Goal: Information Seeking & Learning: Learn about a topic

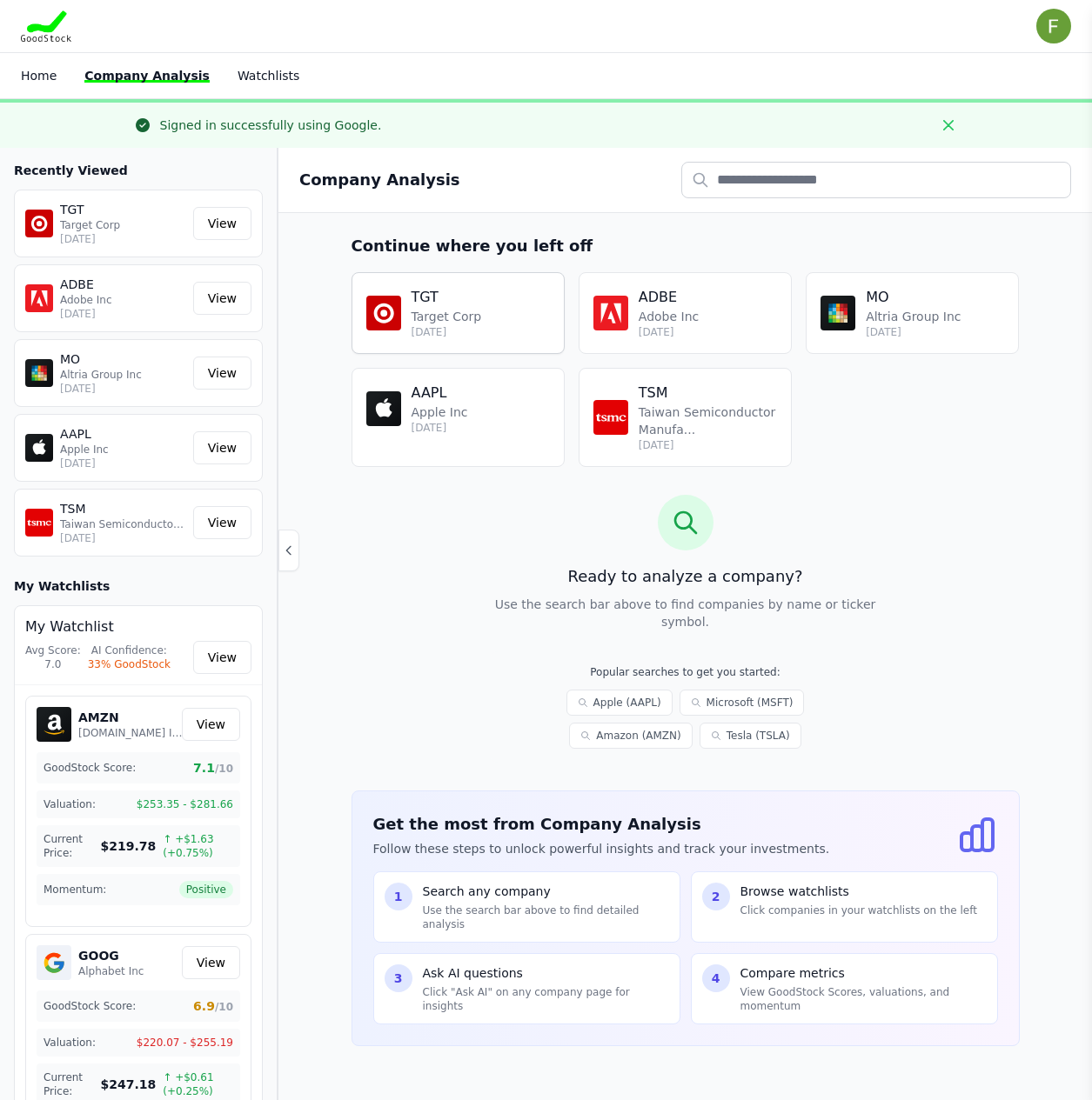
click at [488, 315] on div "TGT Target Corp 8 days ago" at bounding box center [458, 313] width 184 height 52
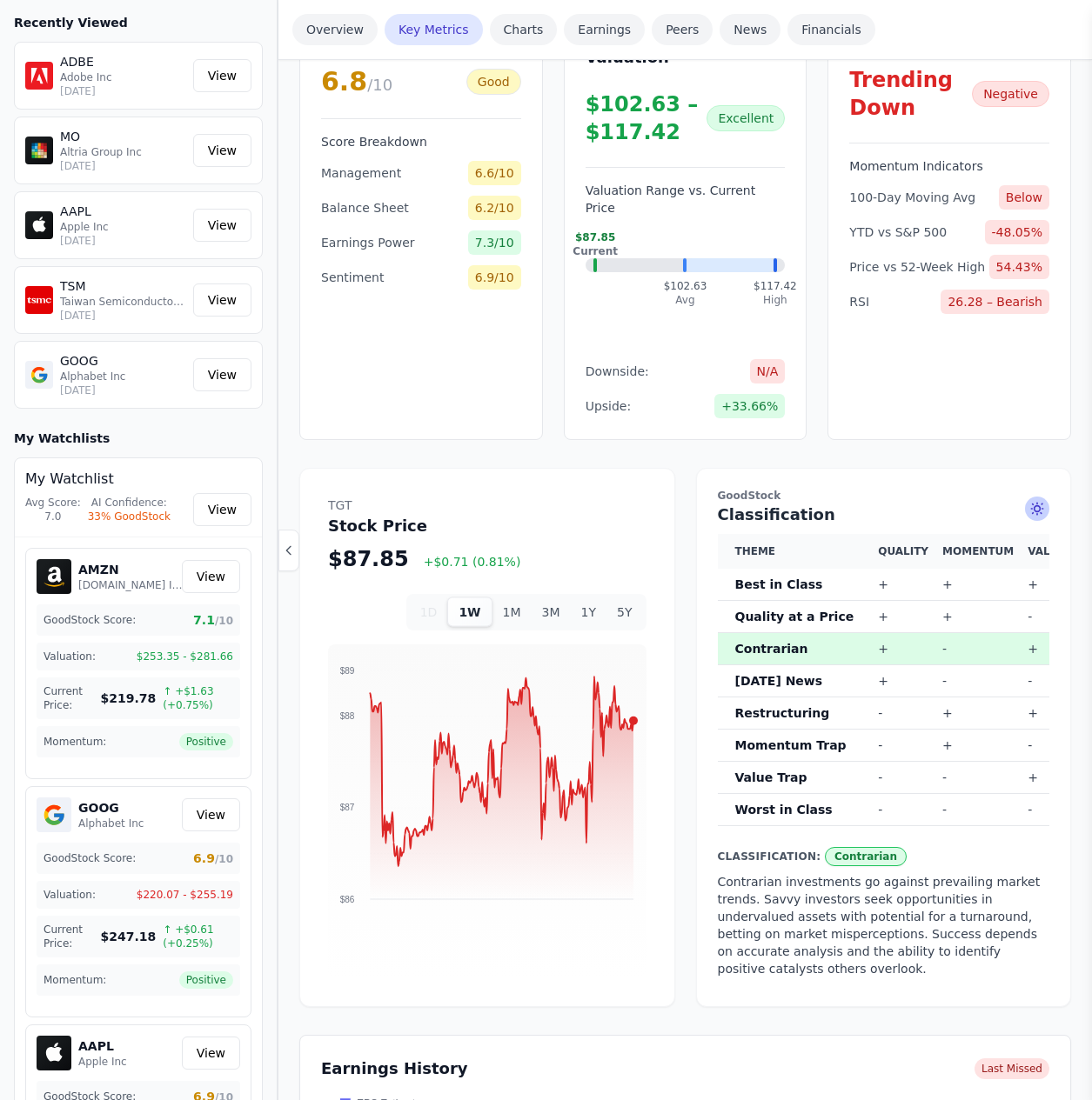
scroll to position [608, 0]
click at [513, 596] on button "1M" at bounding box center [511, 611] width 39 height 29
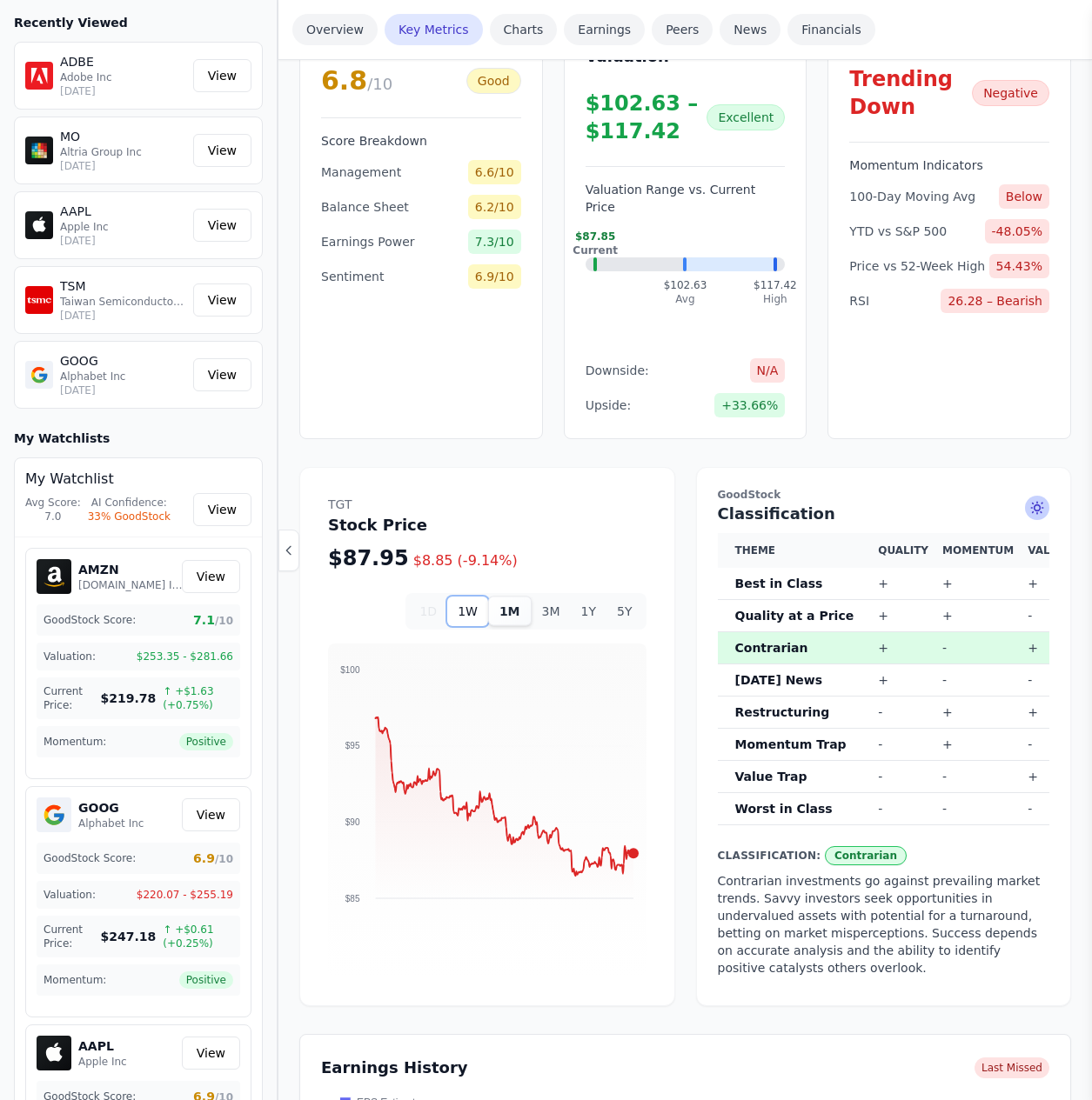
click at [474, 596] on button "1W" at bounding box center [467, 611] width 41 height 29
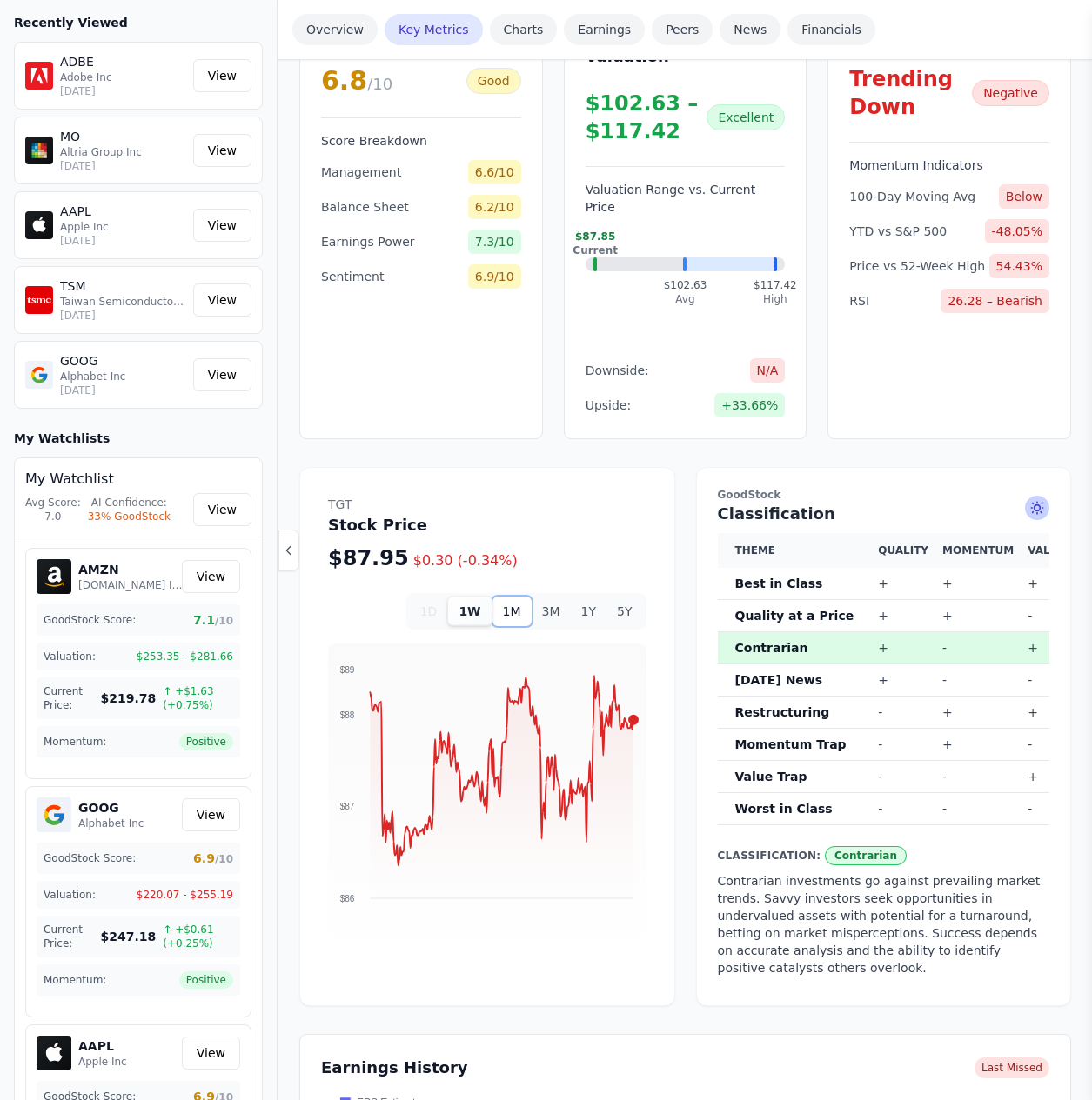
click at [519, 596] on button "1M" at bounding box center [511, 611] width 39 height 29
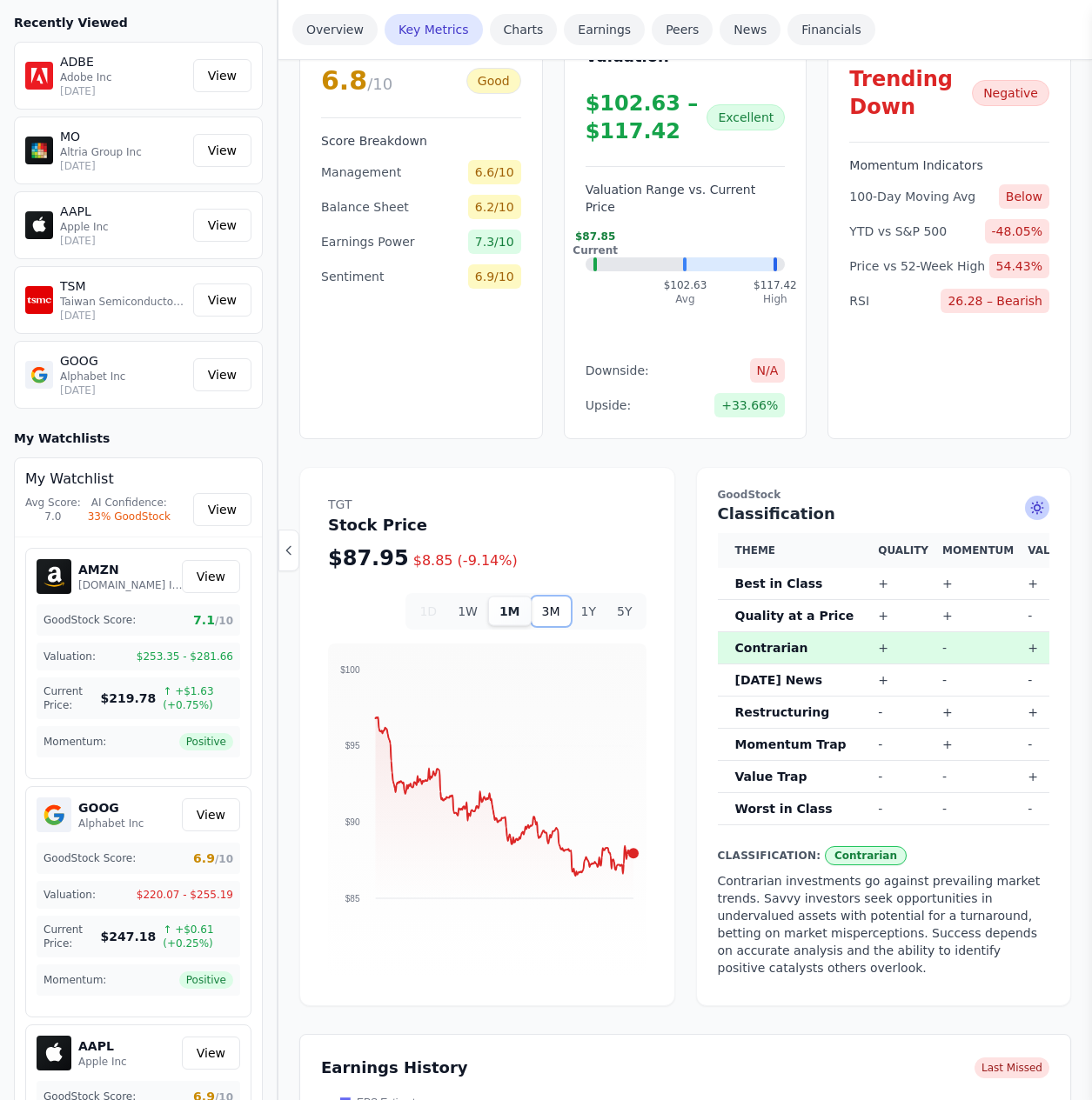
click at [553, 596] on button "3M" at bounding box center [551, 611] width 39 height 29
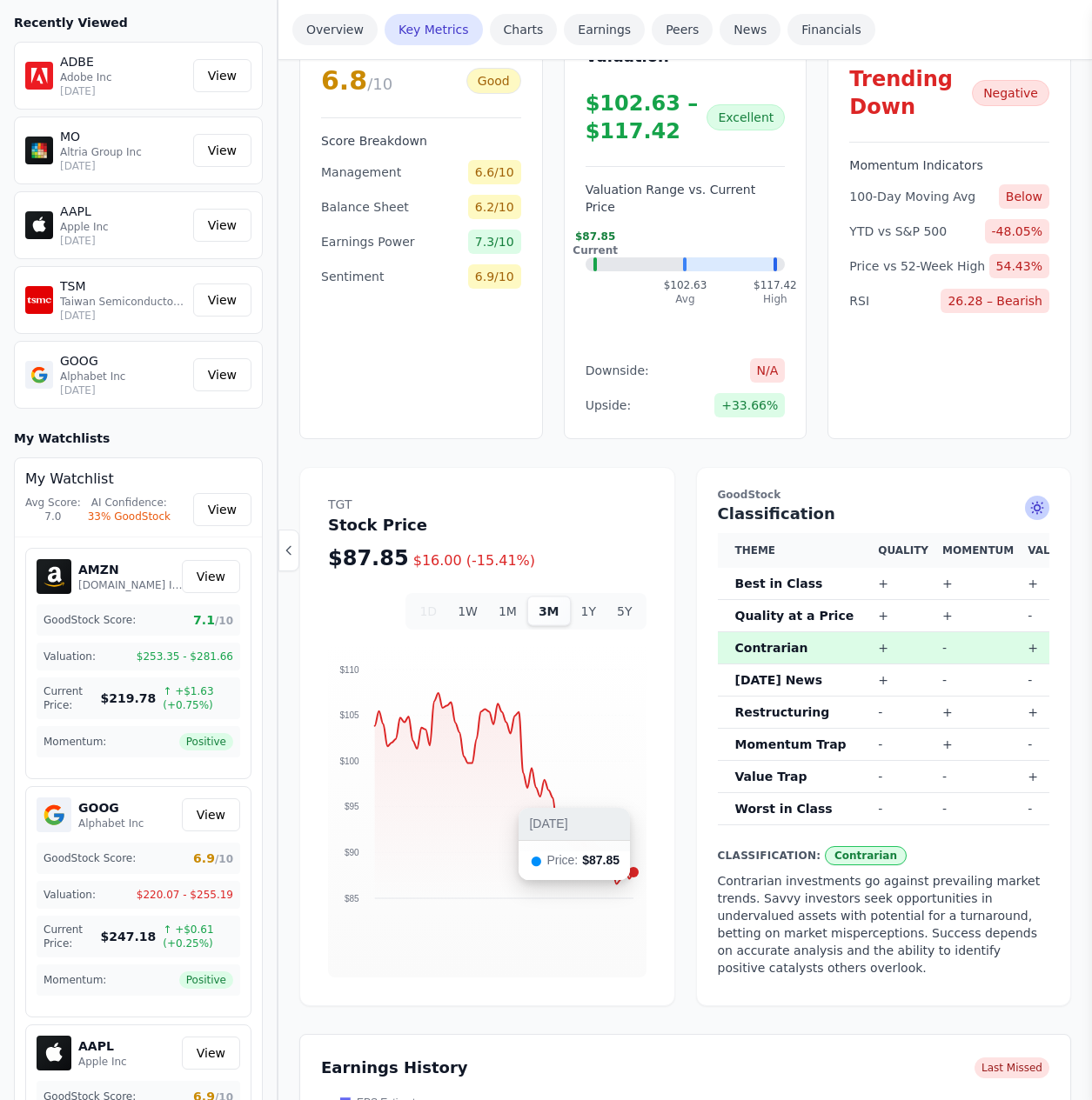
click at [638, 841] on foreignobject at bounding box center [486, 795] width 318 height 305
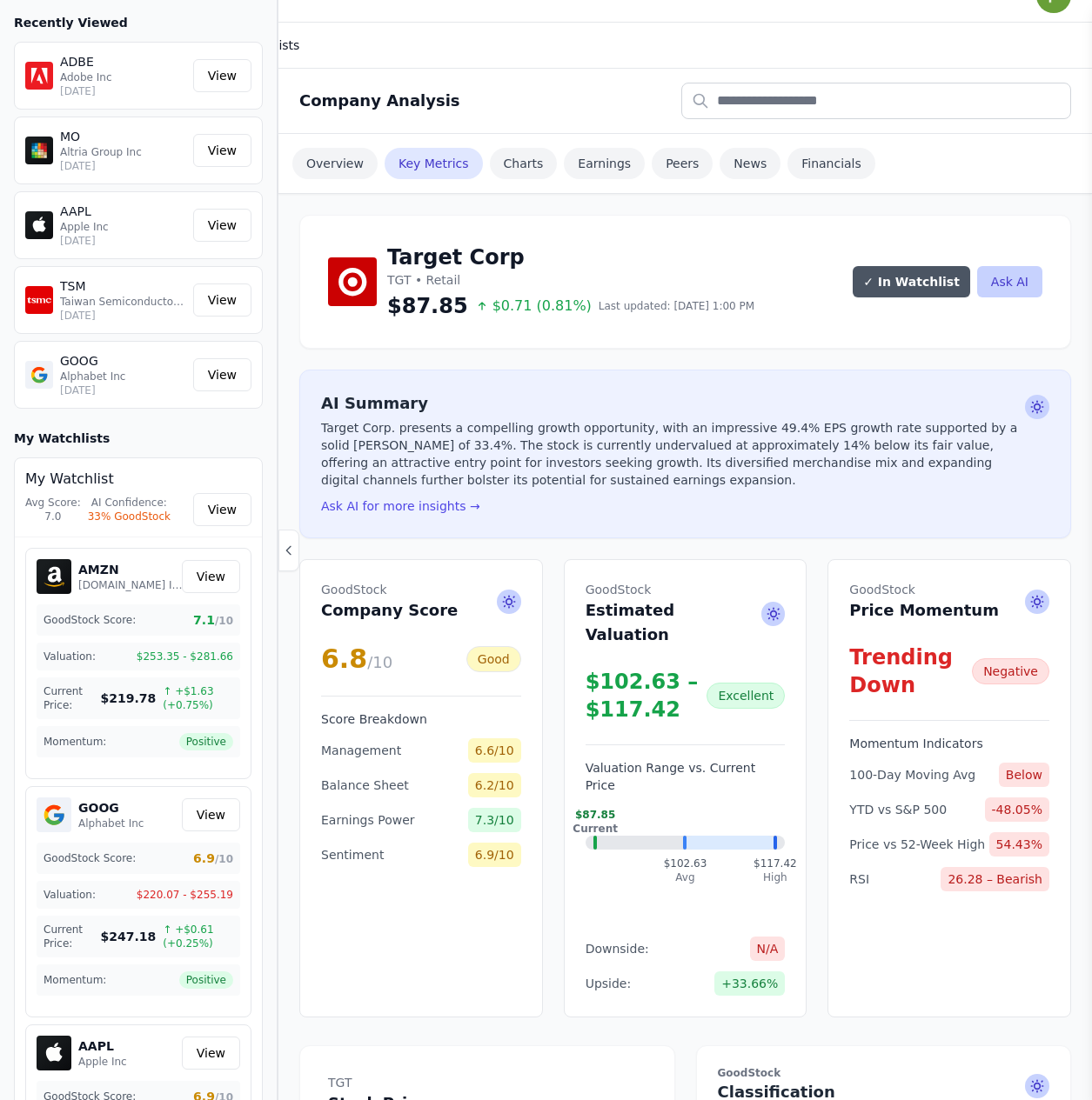
scroll to position [0, 0]
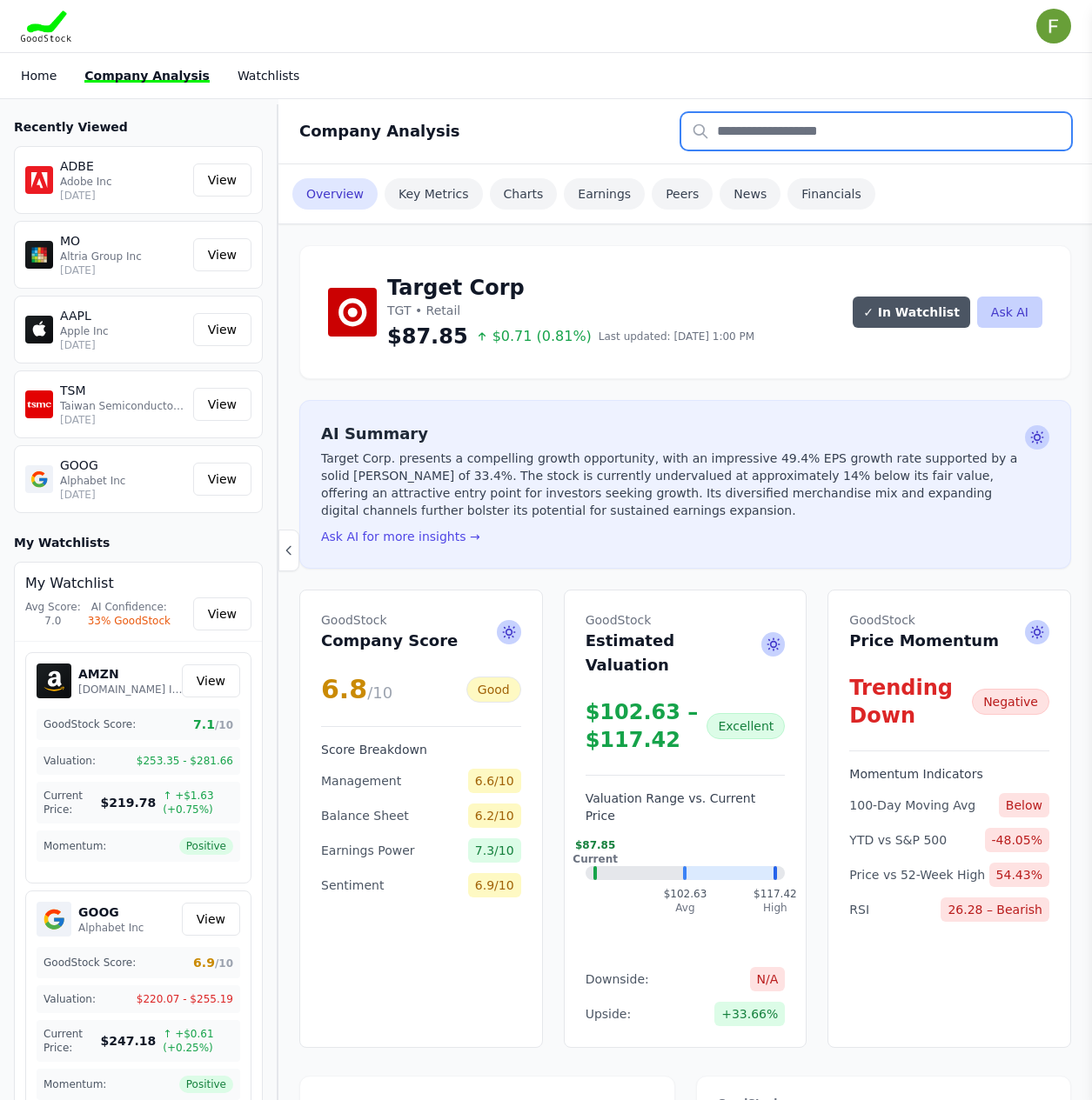
click at [837, 125] on input "text" at bounding box center [875, 131] width 390 height 37
type input "***"
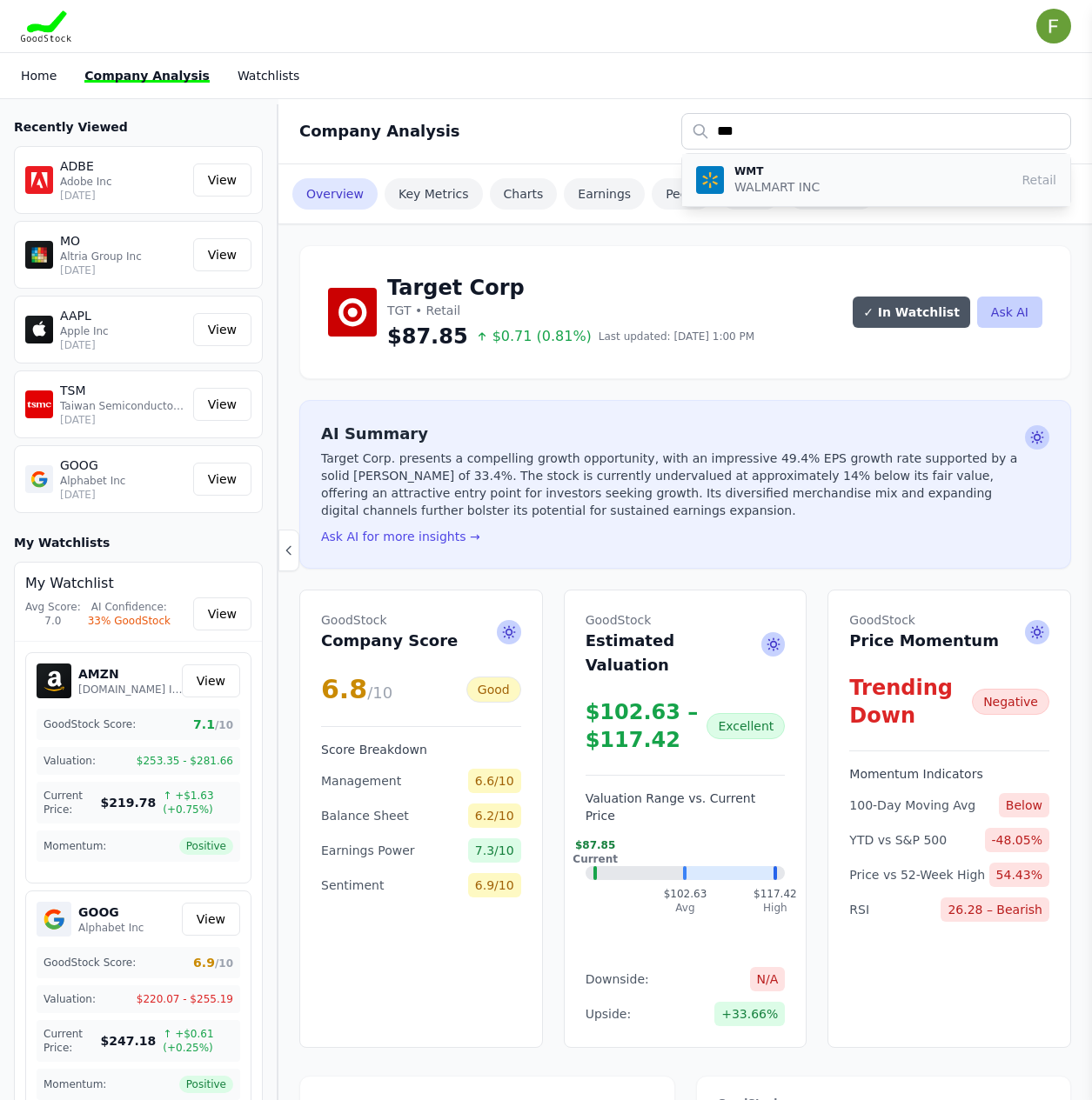
click at [768, 178] on p "WALMART INC" at bounding box center [776, 186] width 85 height 17
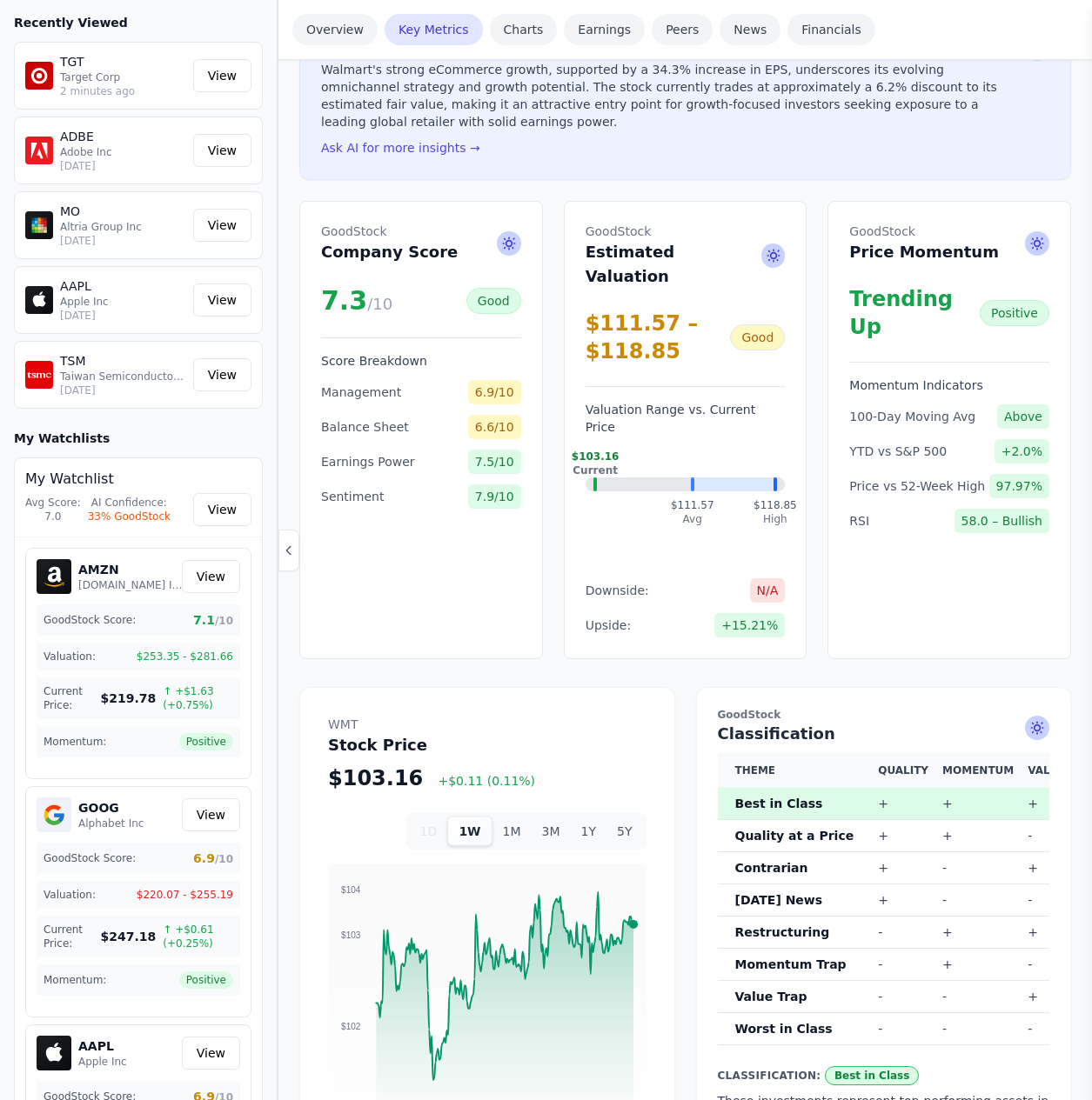
scroll to position [522, 0]
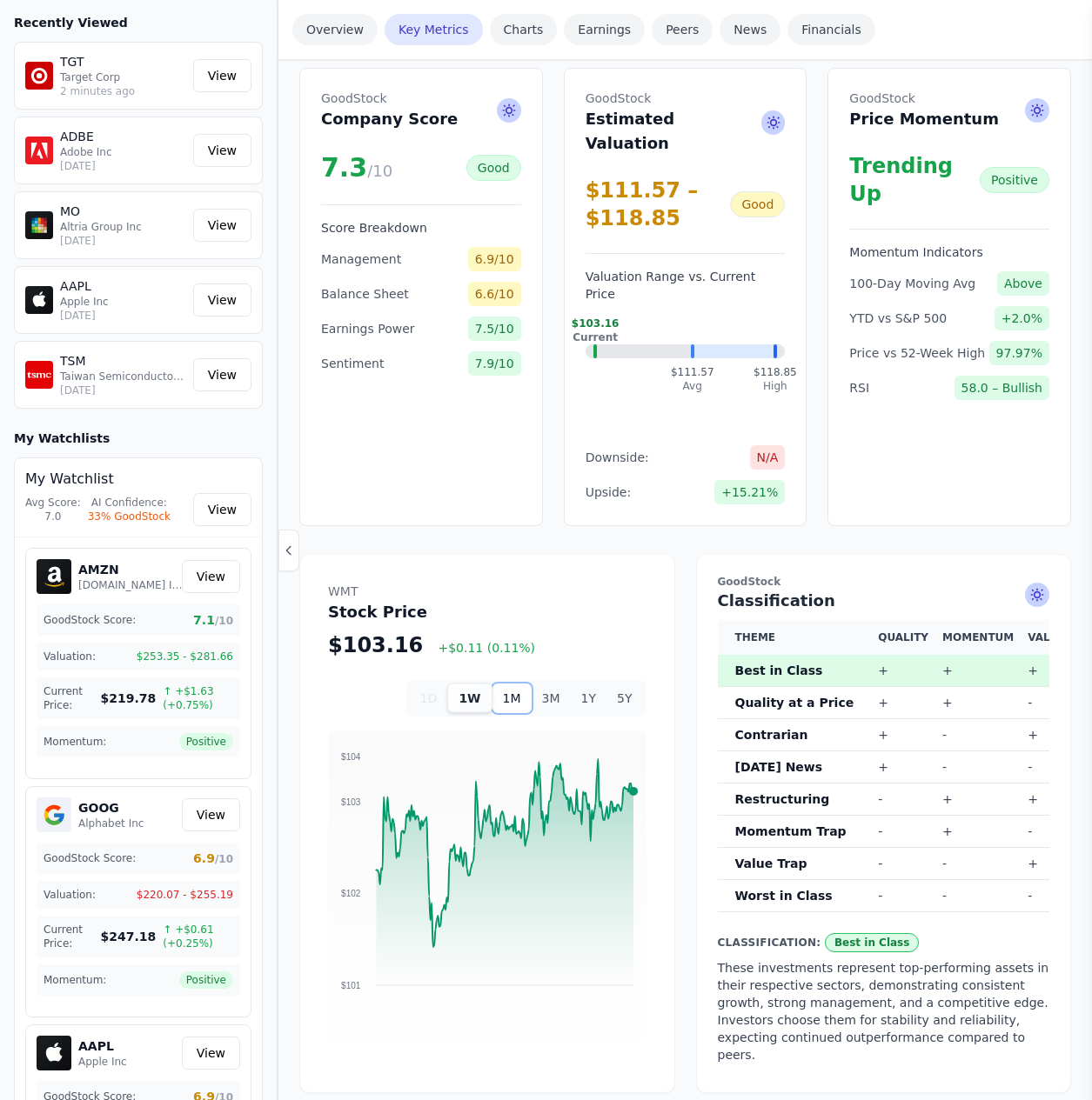
click at [524, 683] on button "1M" at bounding box center [511, 698] width 39 height 29
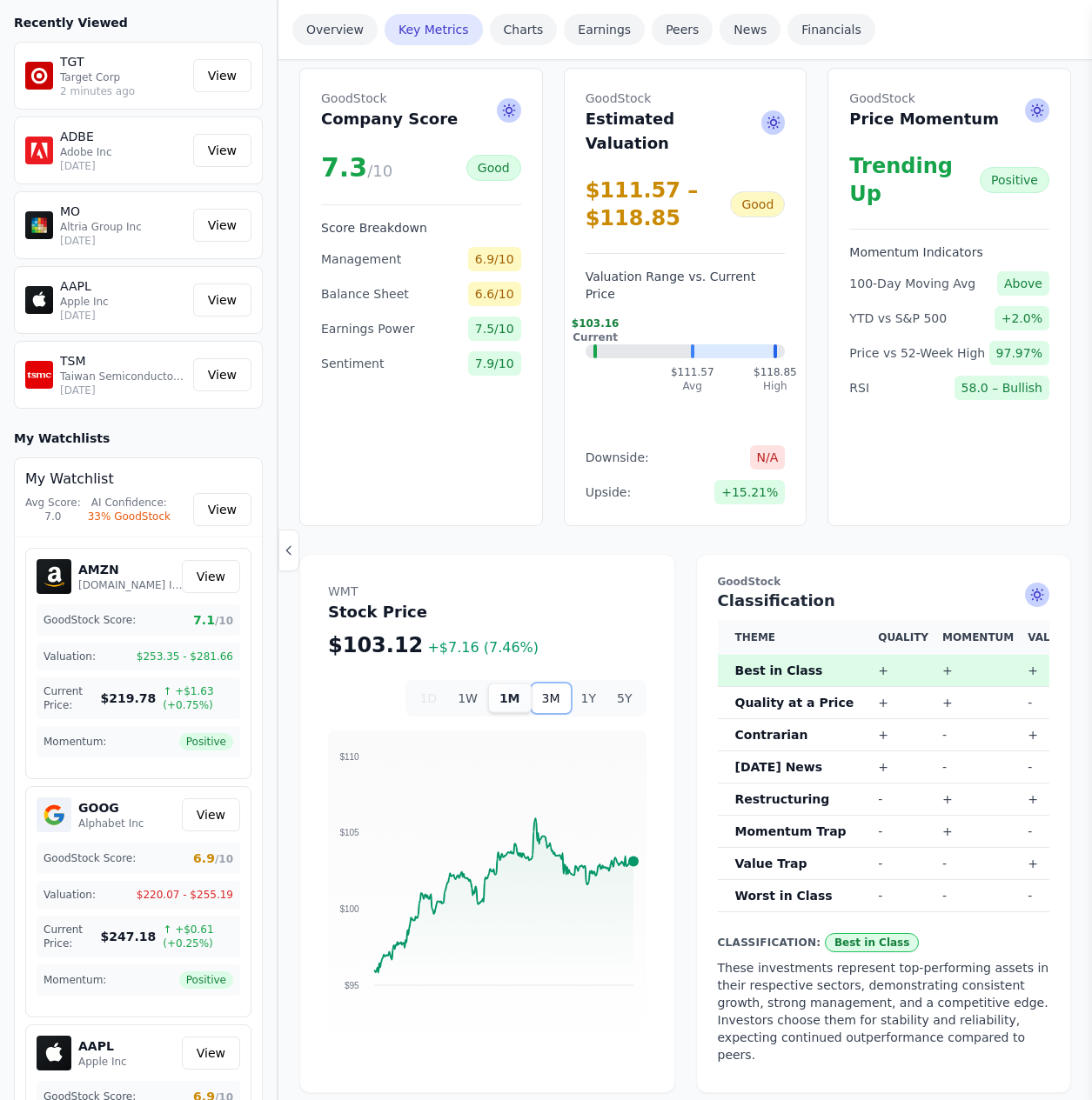
click at [550, 683] on button "3M" at bounding box center [551, 698] width 39 height 29
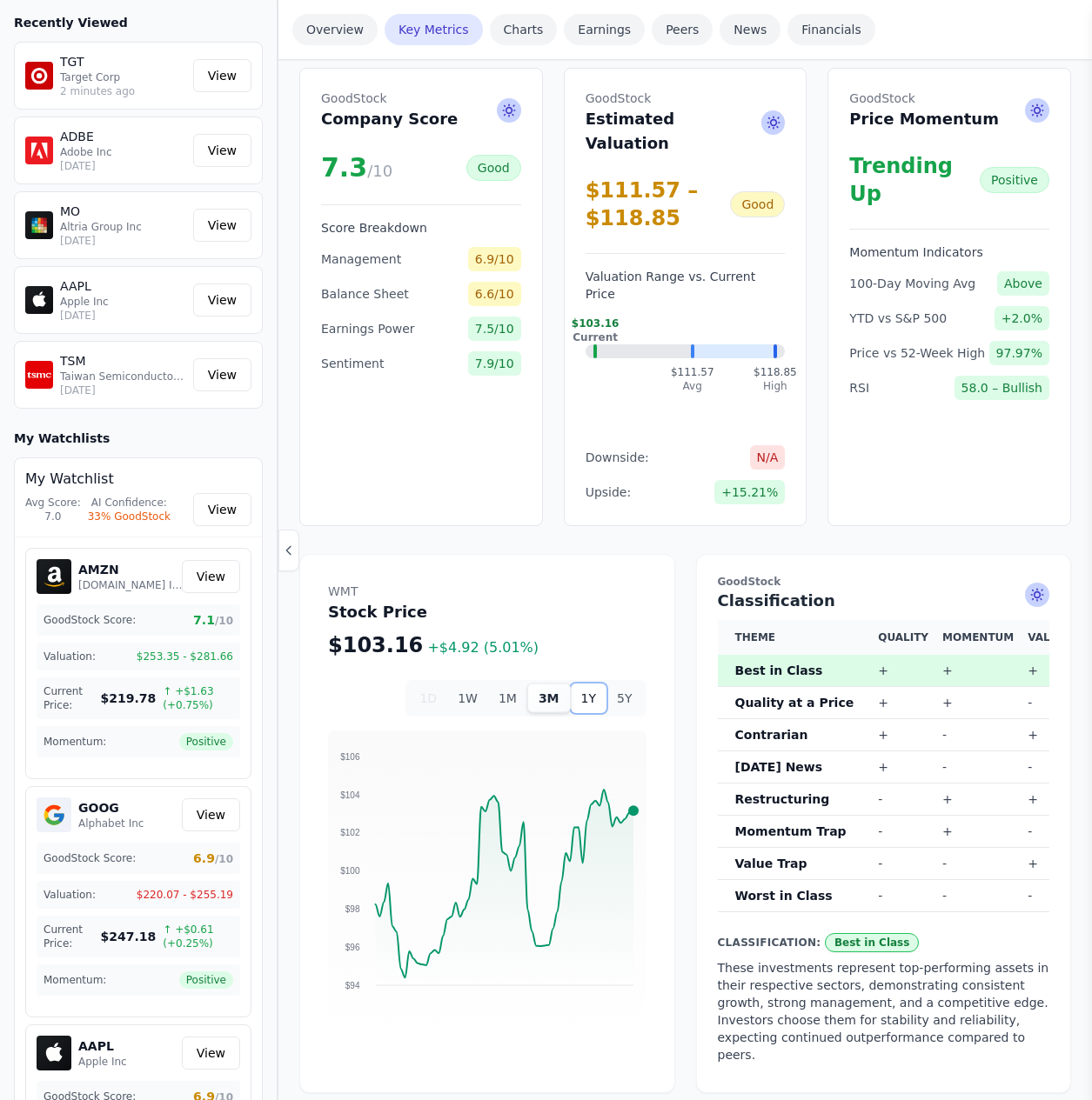
click at [595, 683] on button "1Y" at bounding box center [588, 698] width 36 height 29
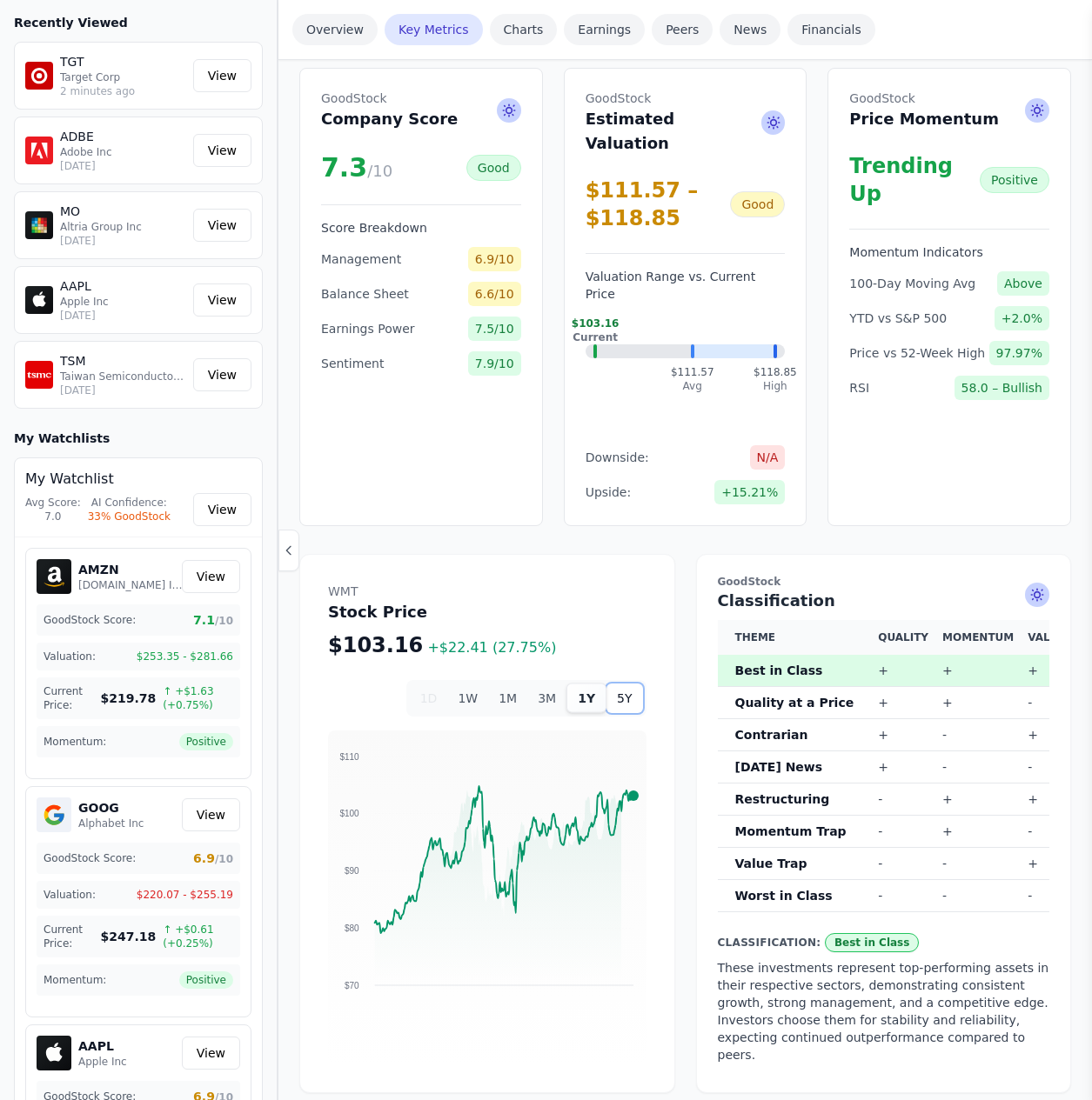
click at [624, 683] on button "5Y" at bounding box center [624, 698] width 36 height 29
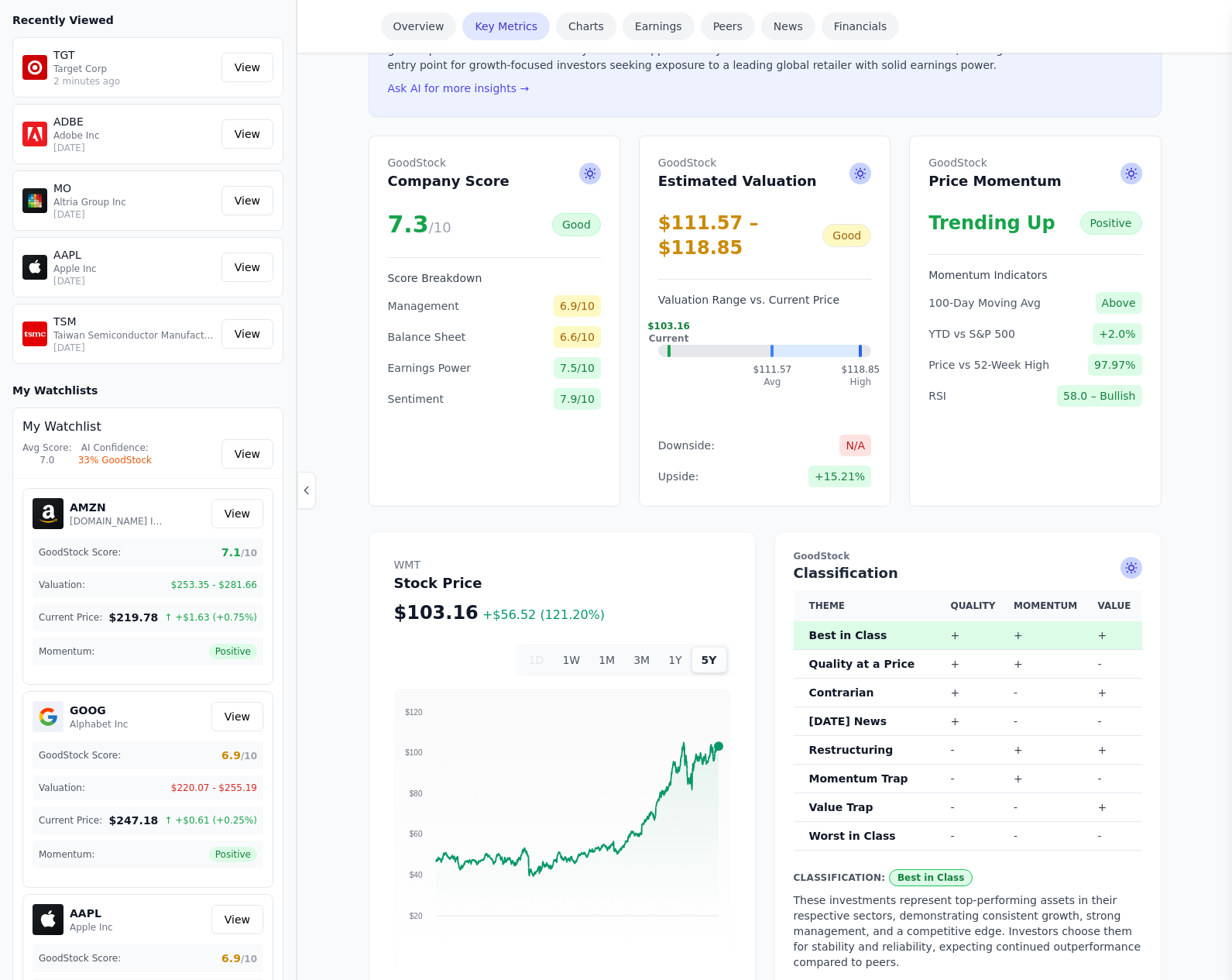
scroll to position [0, 0]
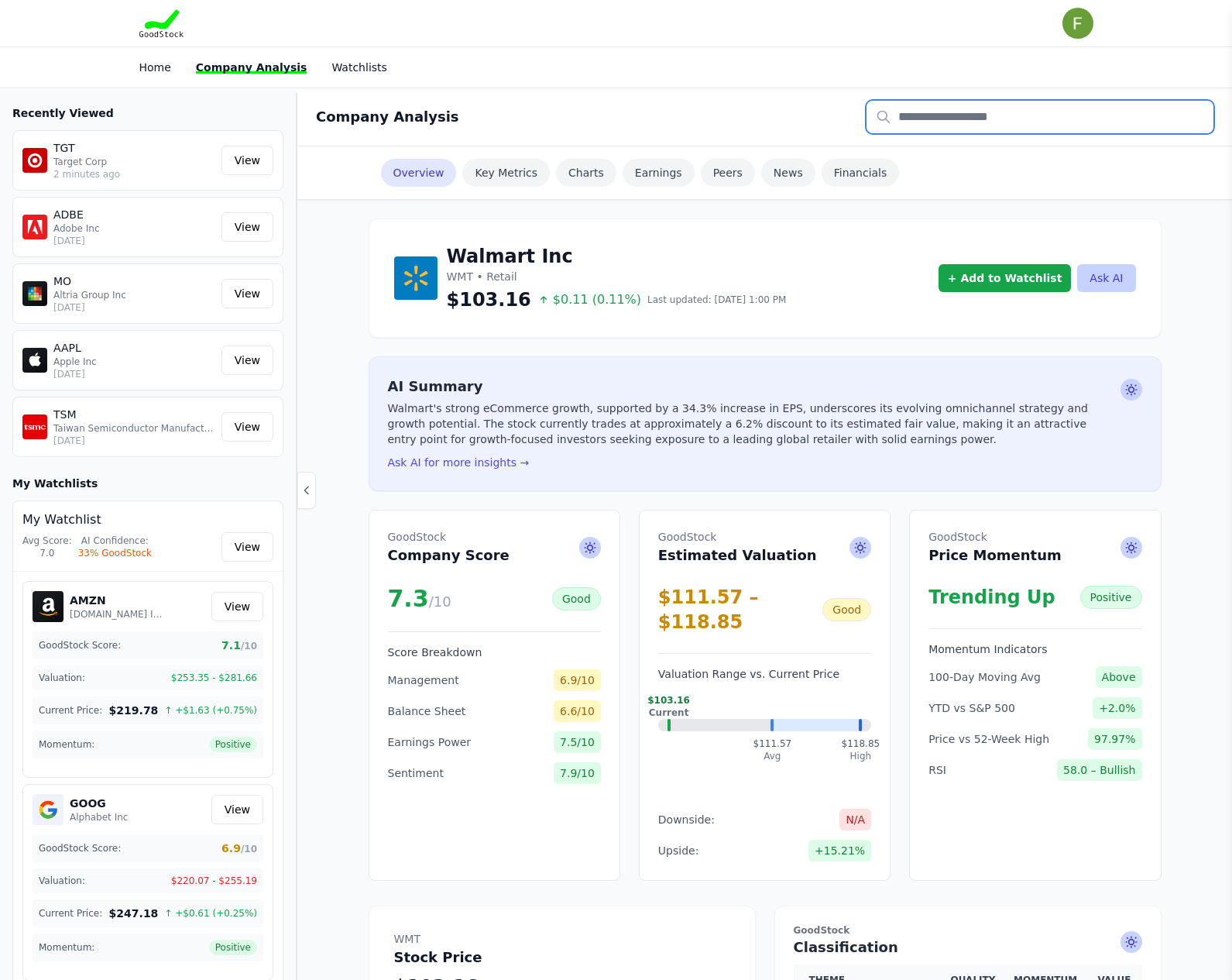
click at [951, 111] on input "text" at bounding box center [1040, 117] width 347 height 33
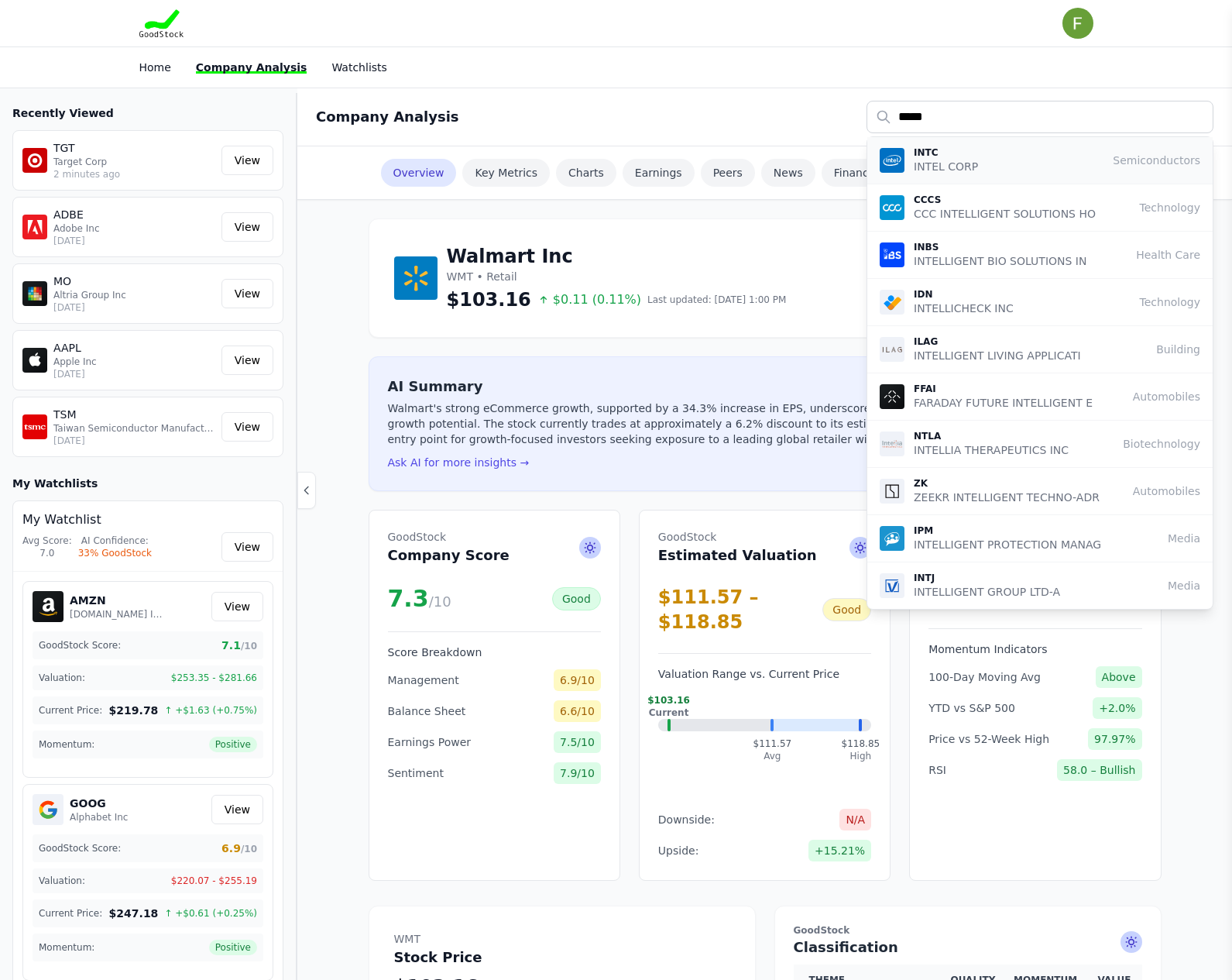
click at [947, 160] on p "INTEL CORP" at bounding box center [945, 166] width 65 height 16
type input "****"
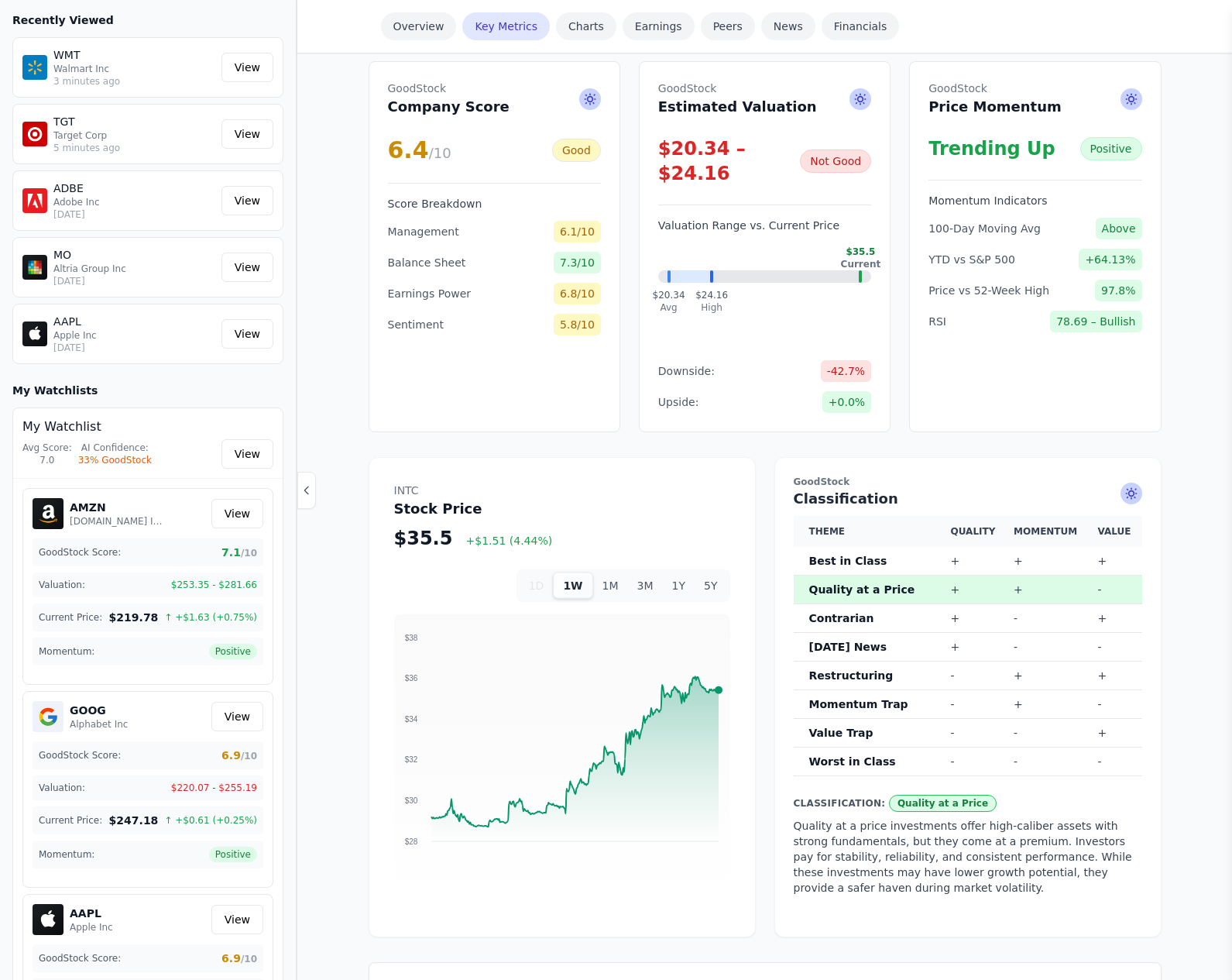
scroll to position [542, 0]
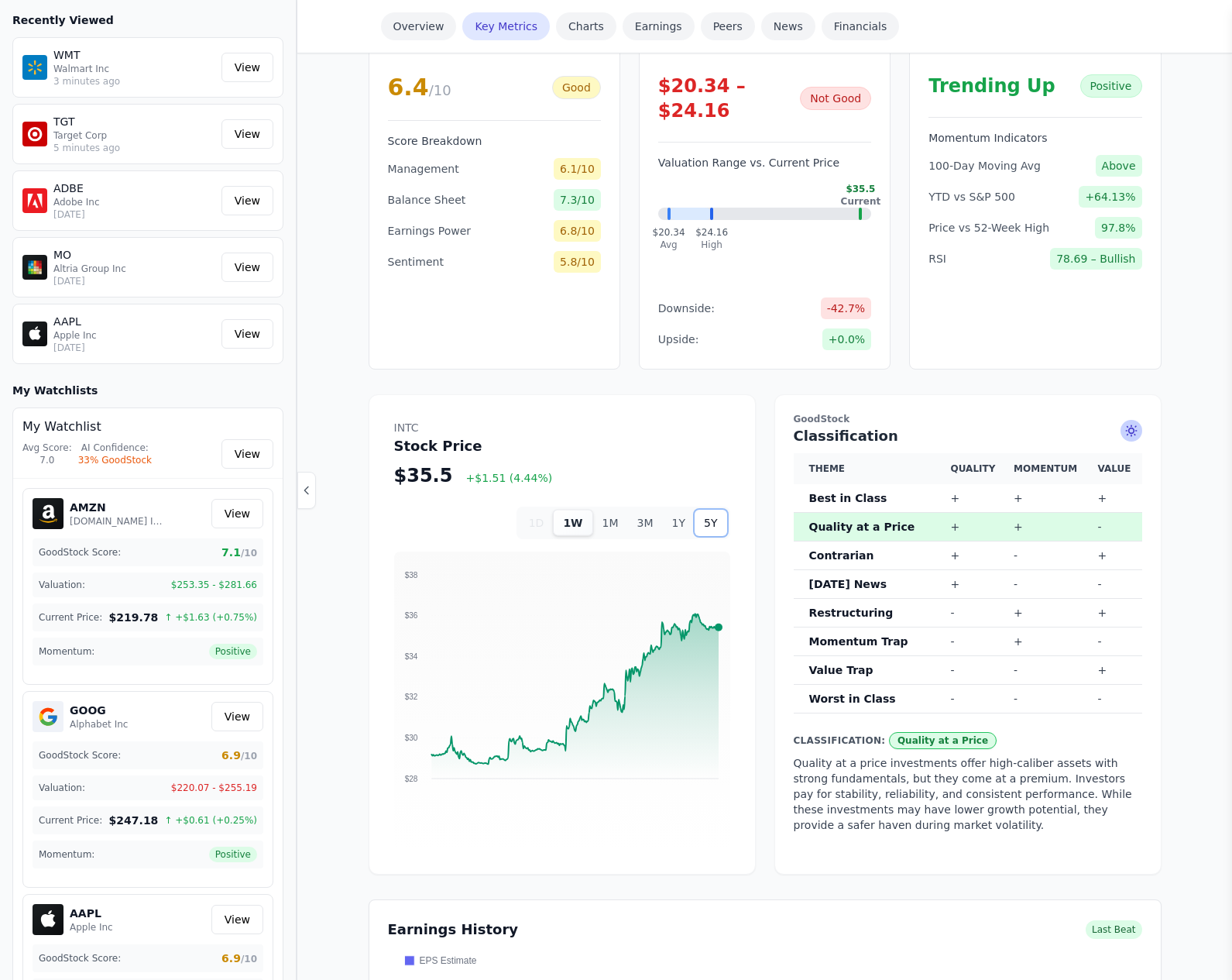
click at [706, 510] on button "5Y" at bounding box center [710, 523] width 32 height 26
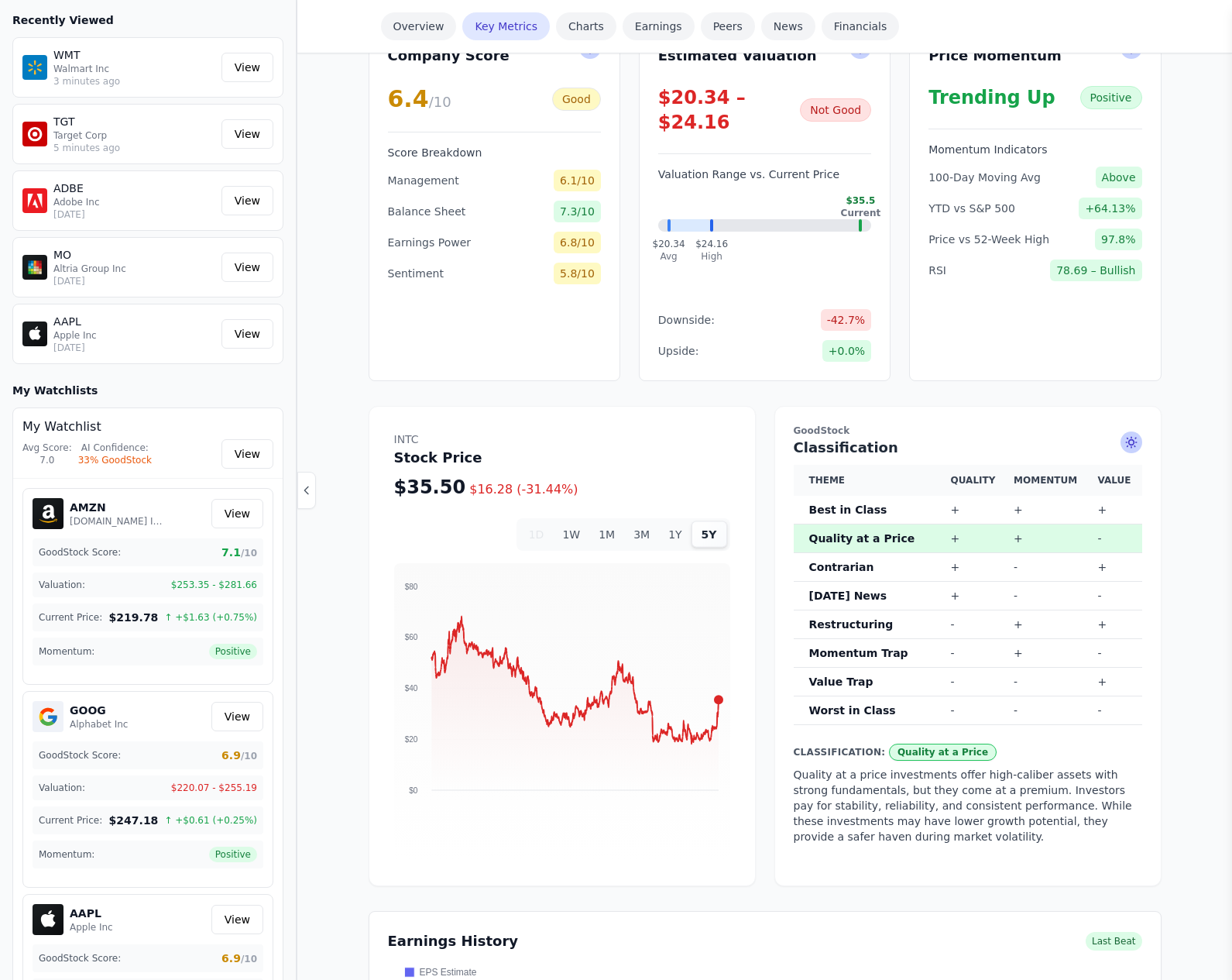
scroll to position [0, 0]
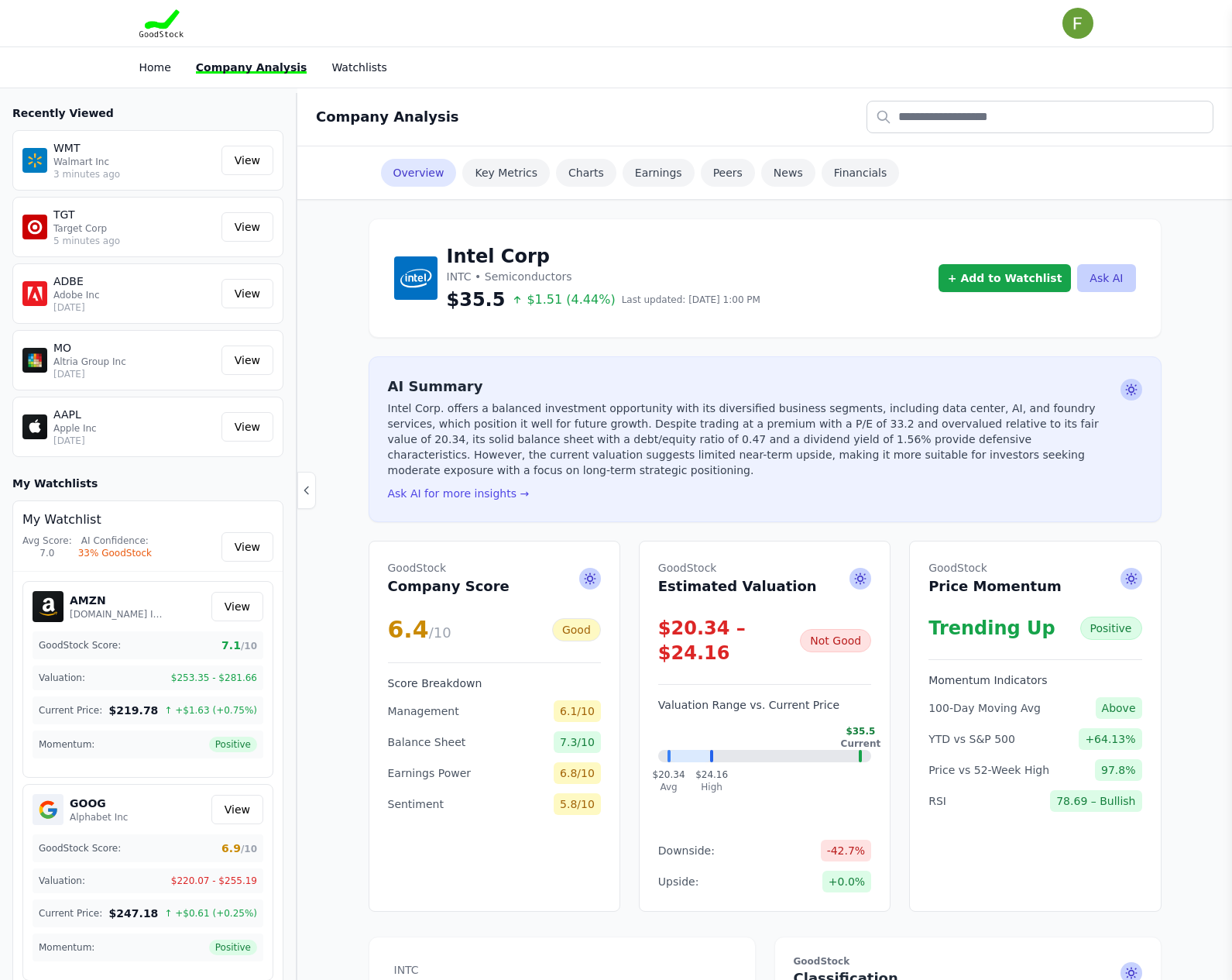
drag, startPoint x: 936, startPoint y: 101, endPoint x: 935, endPoint y: 126, distance: 25.0
click at [935, 106] on div "Company Analysis" at bounding box center [765, 117] width 935 height 58
click at [935, 126] on input "text" at bounding box center [1040, 117] width 347 height 33
type input "****"
click at [1027, 145] on button "NVDA NVIDIA CORP Semiconductors" at bounding box center [1040, 160] width 346 height 47
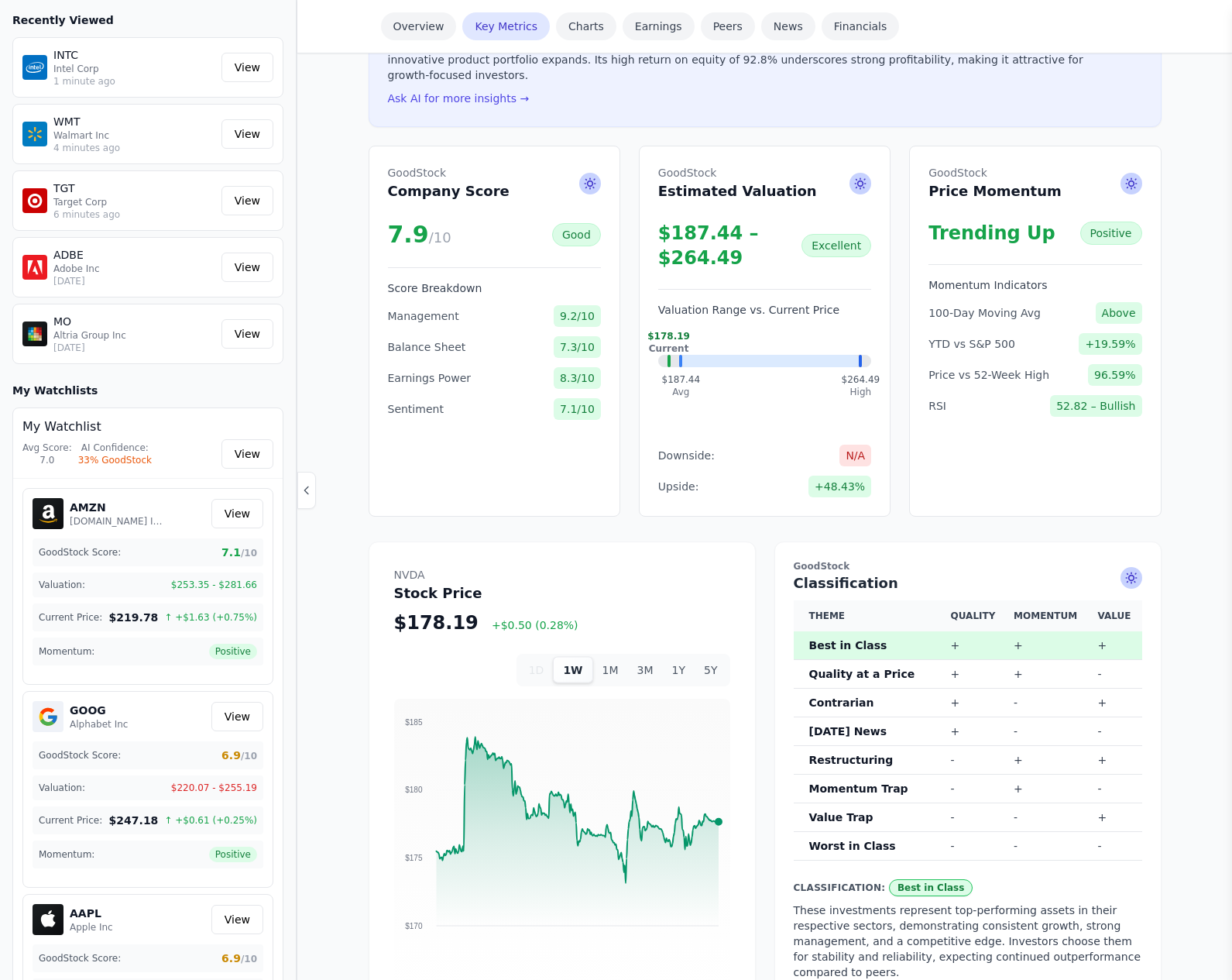
scroll to position [775, 0]
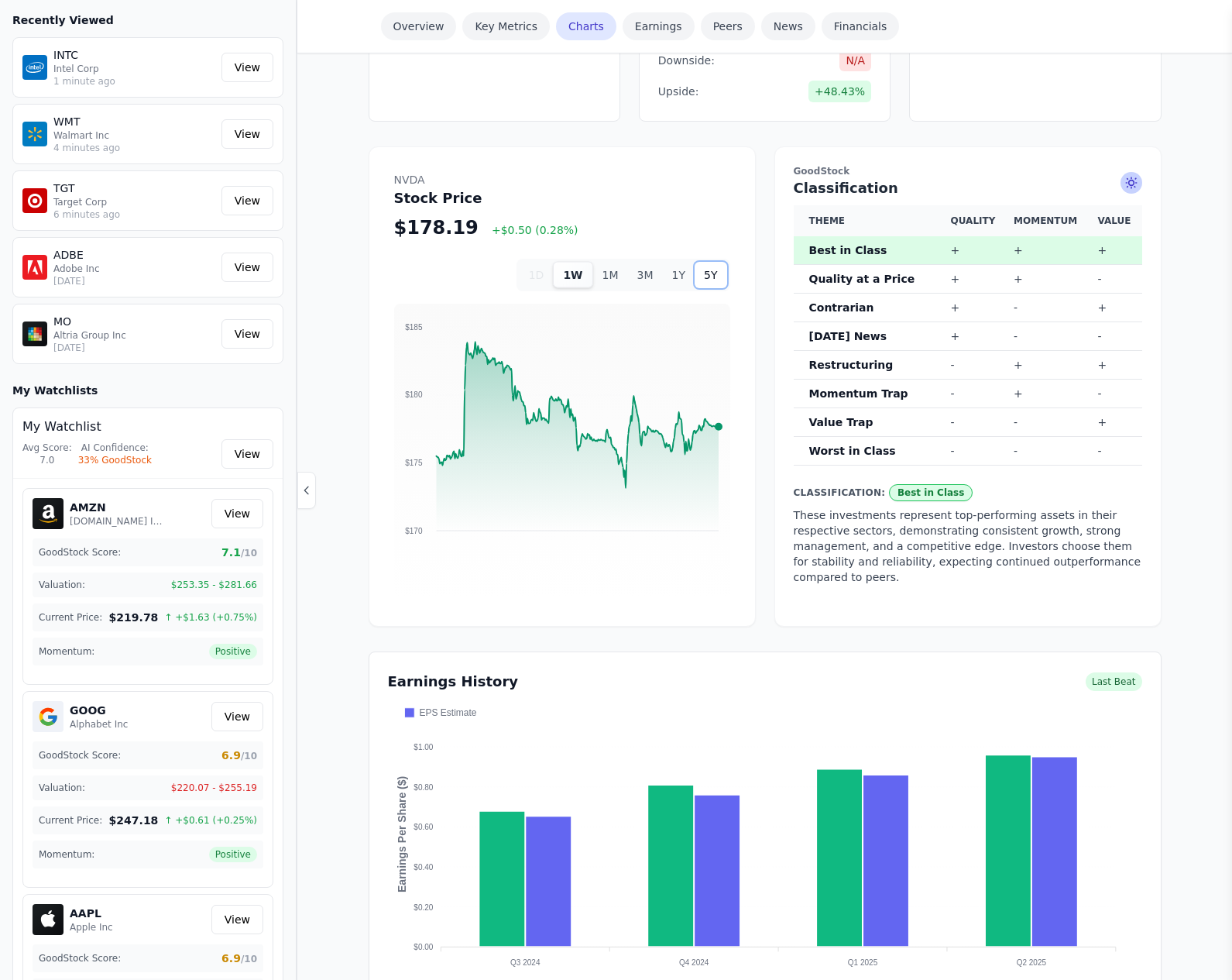
click at [705, 262] on button "5Y" at bounding box center [710, 275] width 32 height 26
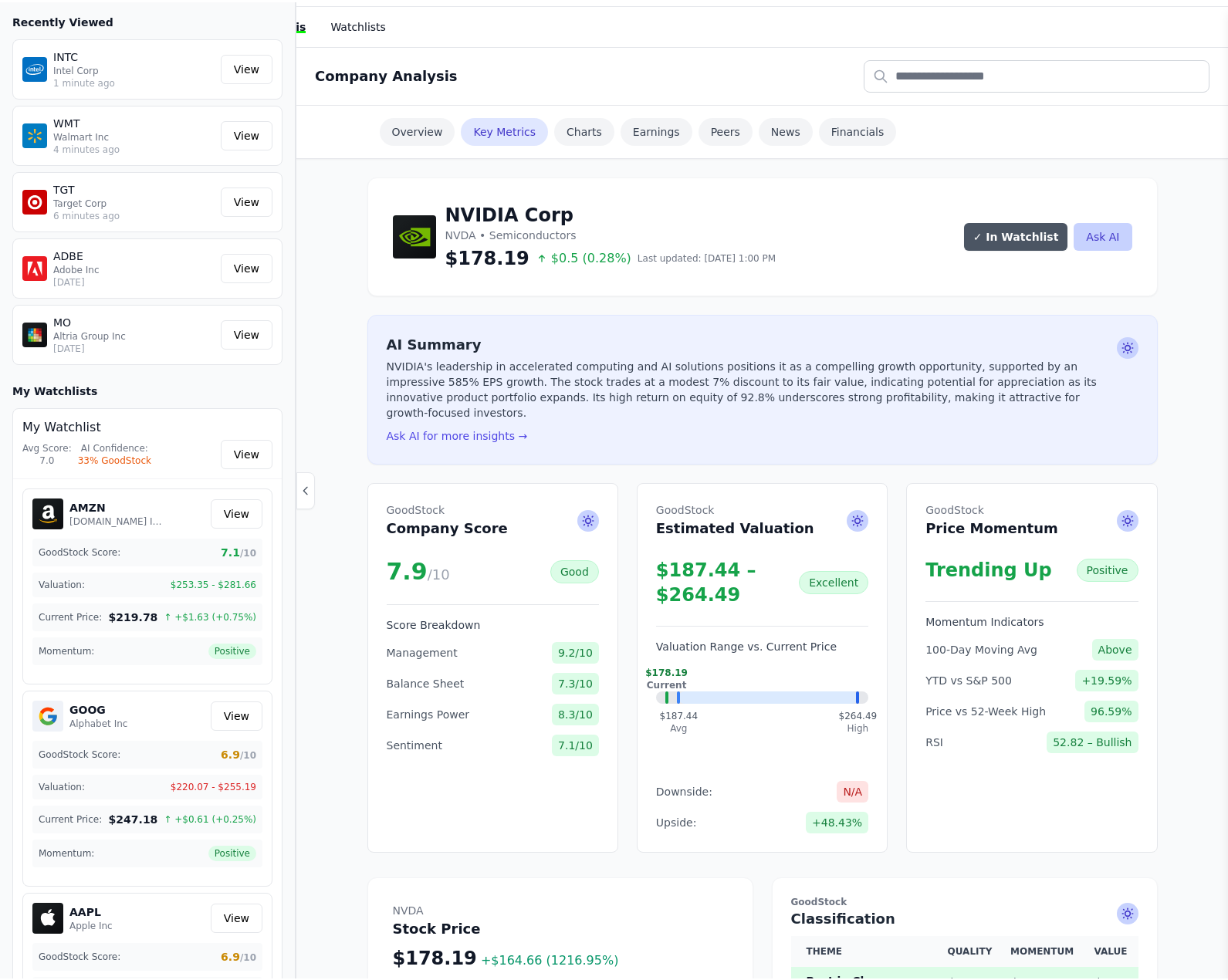
scroll to position [0, 0]
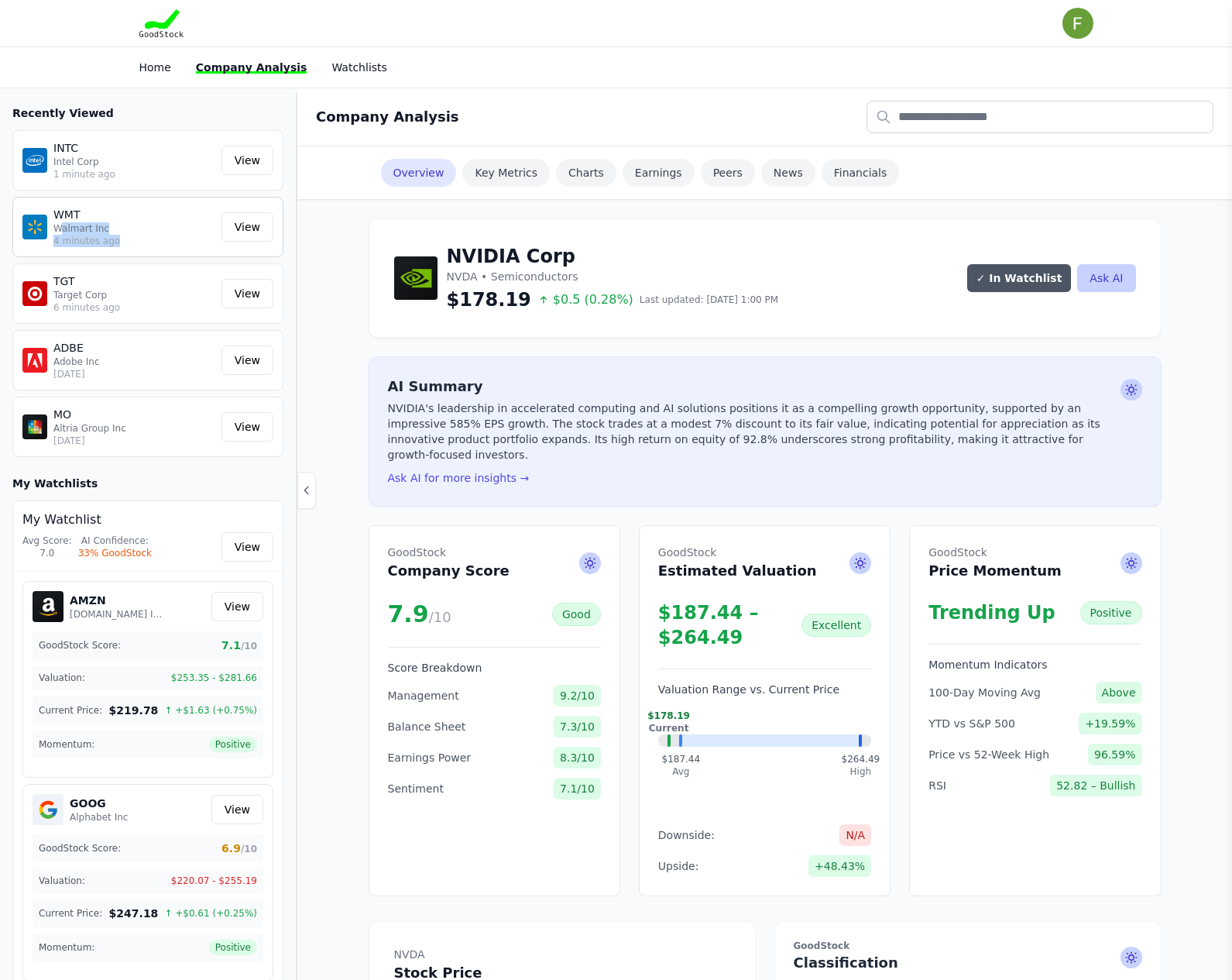
drag, startPoint x: 61, startPoint y: 224, endPoint x: 118, endPoint y: 239, distance: 58.9
click at [118, 239] on div "WMT Walmart Inc 4 minutes ago" at bounding box center [134, 226] width 162 height 40
click at [130, 233] on p "Walmart Inc" at bounding box center [134, 228] width 162 height 12
click at [129, 233] on p "Walmart Inc" at bounding box center [134, 228] width 162 height 12
click at [116, 226] on p "Walmart Inc" at bounding box center [134, 228] width 162 height 12
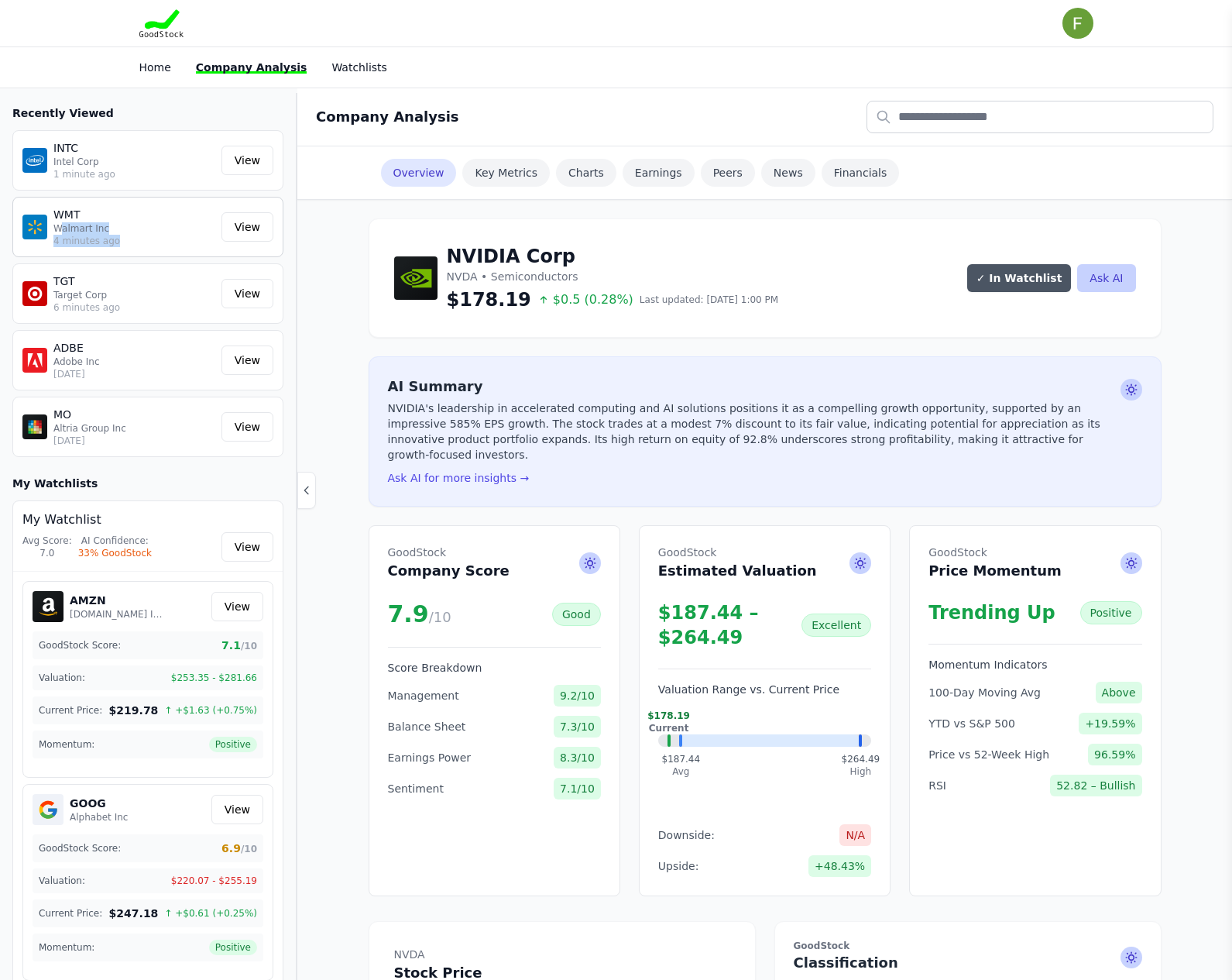
click at [114, 226] on p "Walmart Inc" at bounding box center [134, 228] width 162 height 12
click at [96, 222] on p "Walmart Inc" at bounding box center [134, 228] width 162 height 12
